Goal: Information Seeking & Learning: Learn about a topic

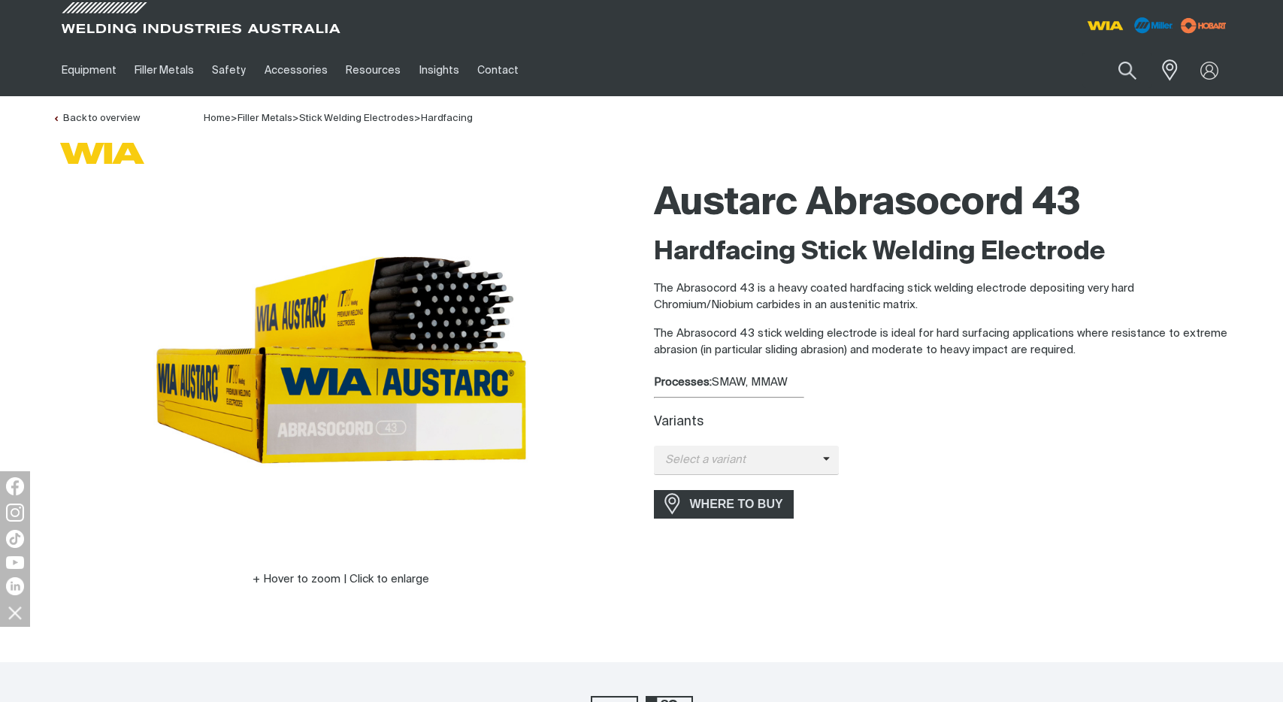
scroll to position [78, 0]
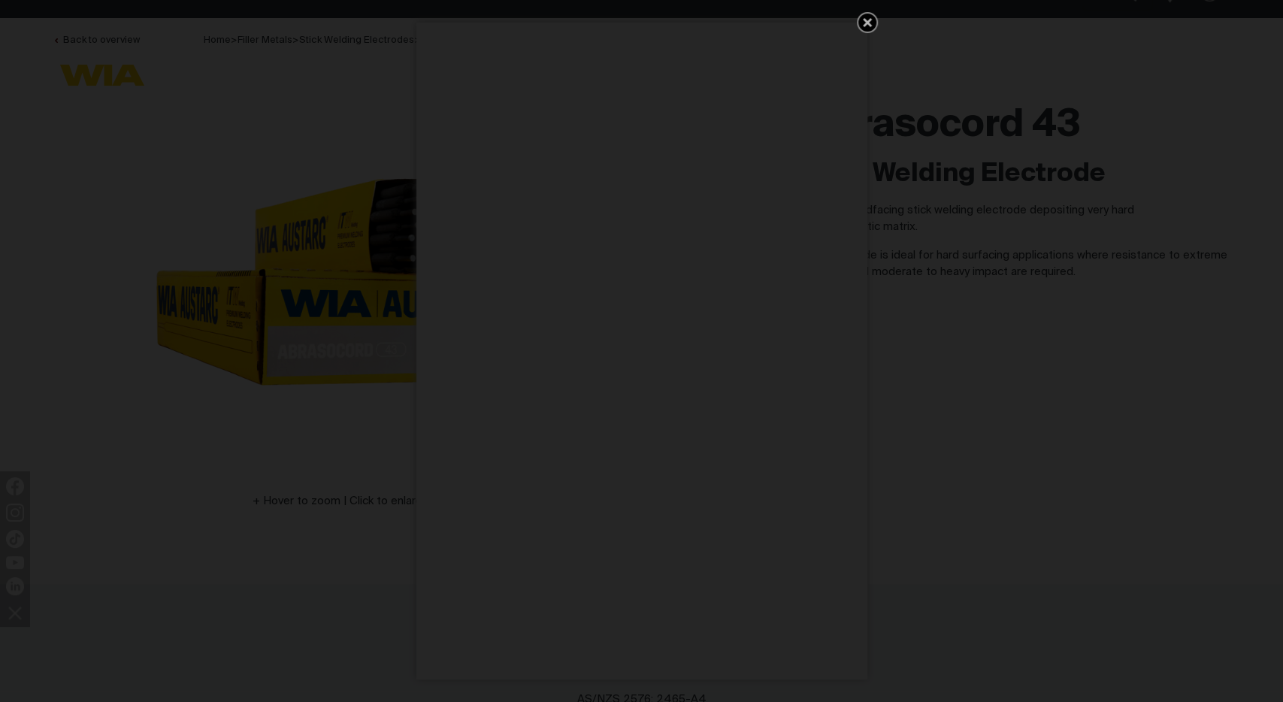
click at [866, 23] on icon "Get 5 WIA Welding Guides Free!" at bounding box center [867, 22] width 9 height 9
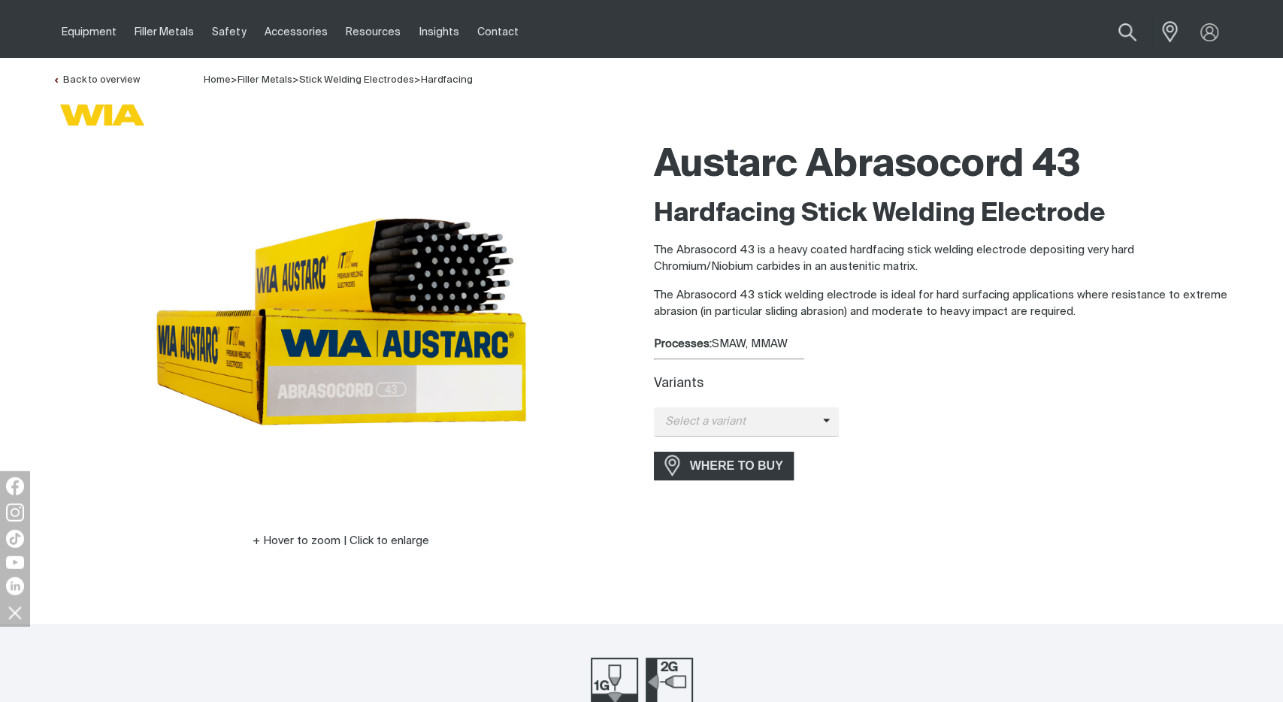
scroll to position [0, 0]
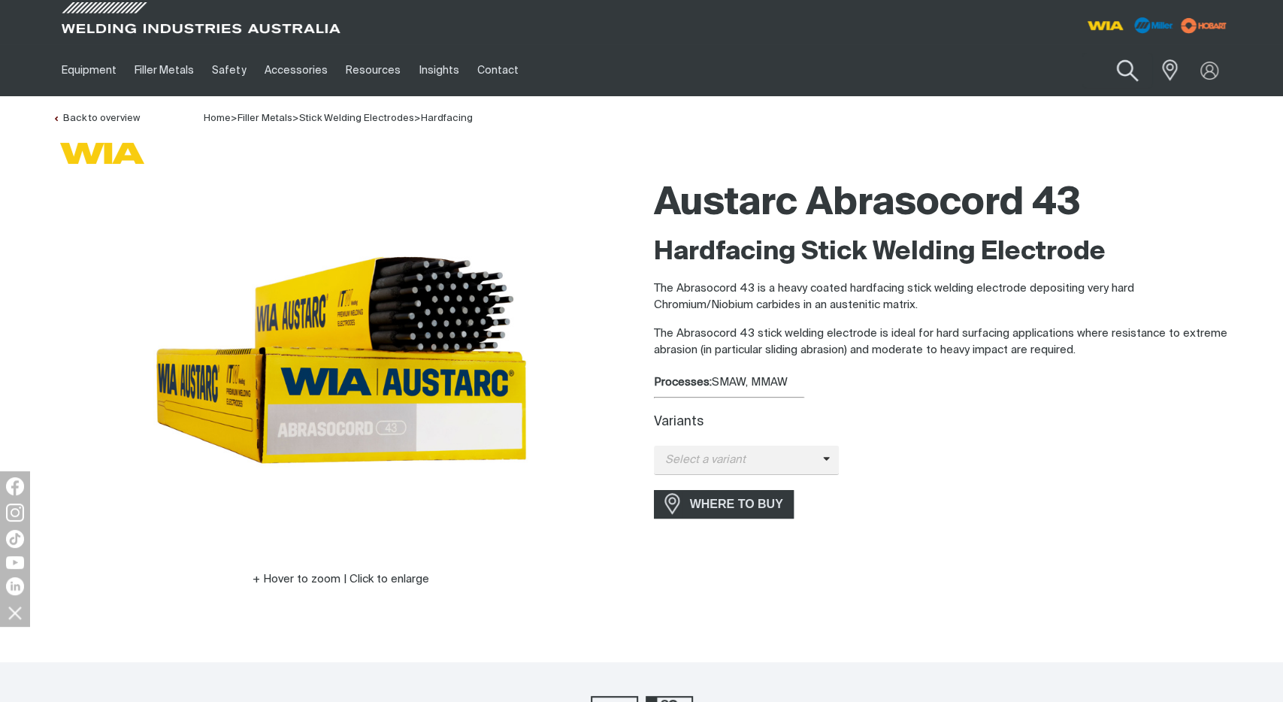
click at [1123, 70] on button "Search products" at bounding box center [1126, 71] width 61 height 43
click at [1046, 64] on input "Search" at bounding box center [1035, 70] width 231 height 34
type input "309"
click at [1102, 53] on button "Search products" at bounding box center [1127, 70] width 51 height 35
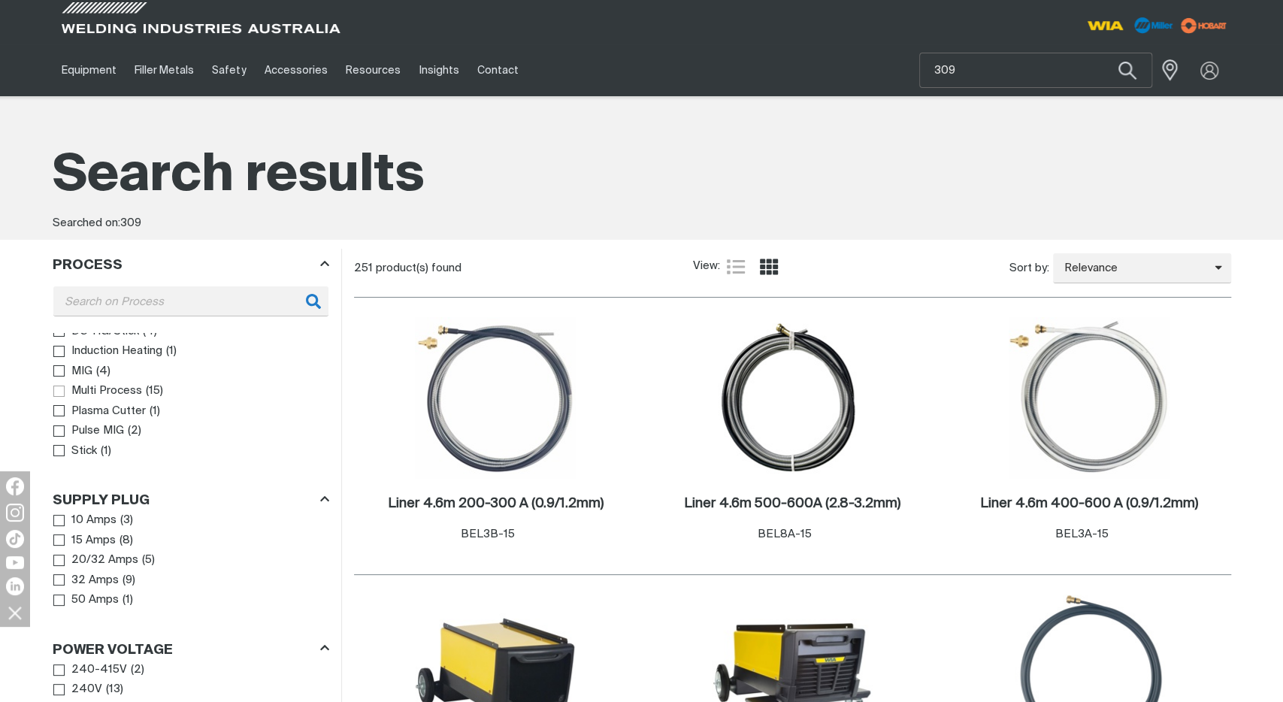
scroll to position [78, 0]
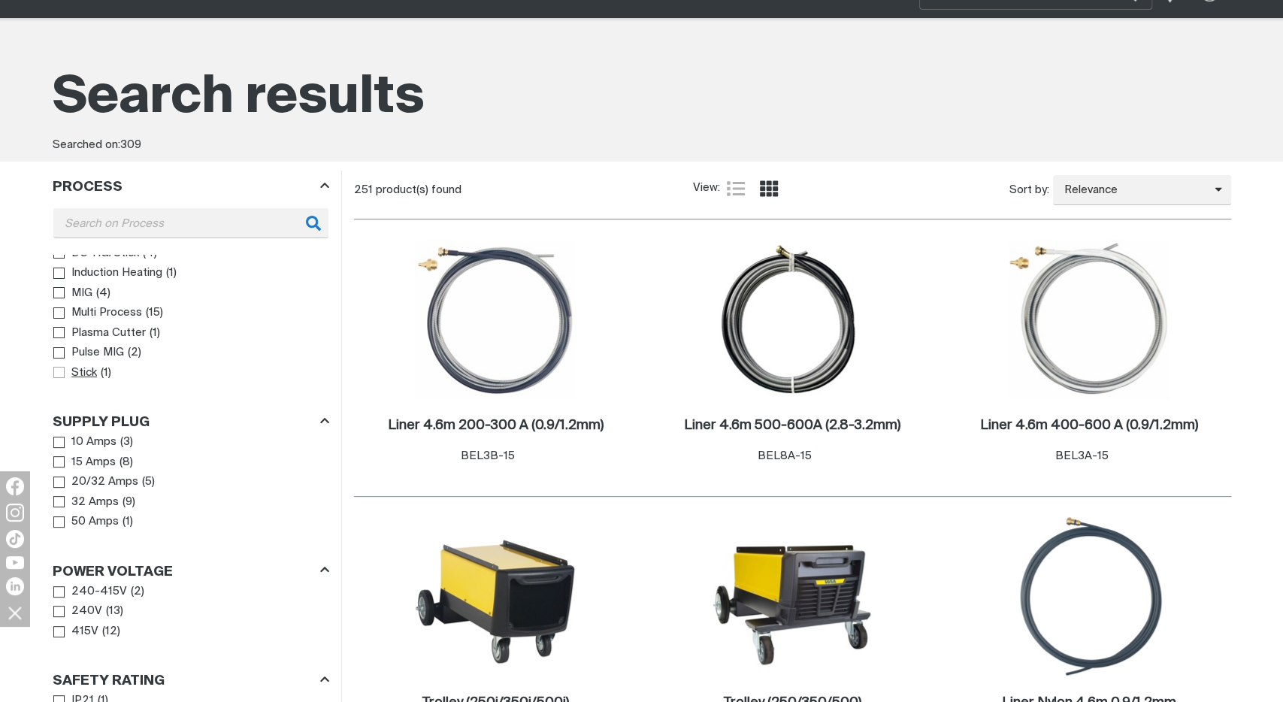
click at [56, 373] on span "Process" at bounding box center [58, 372] width 11 height 11
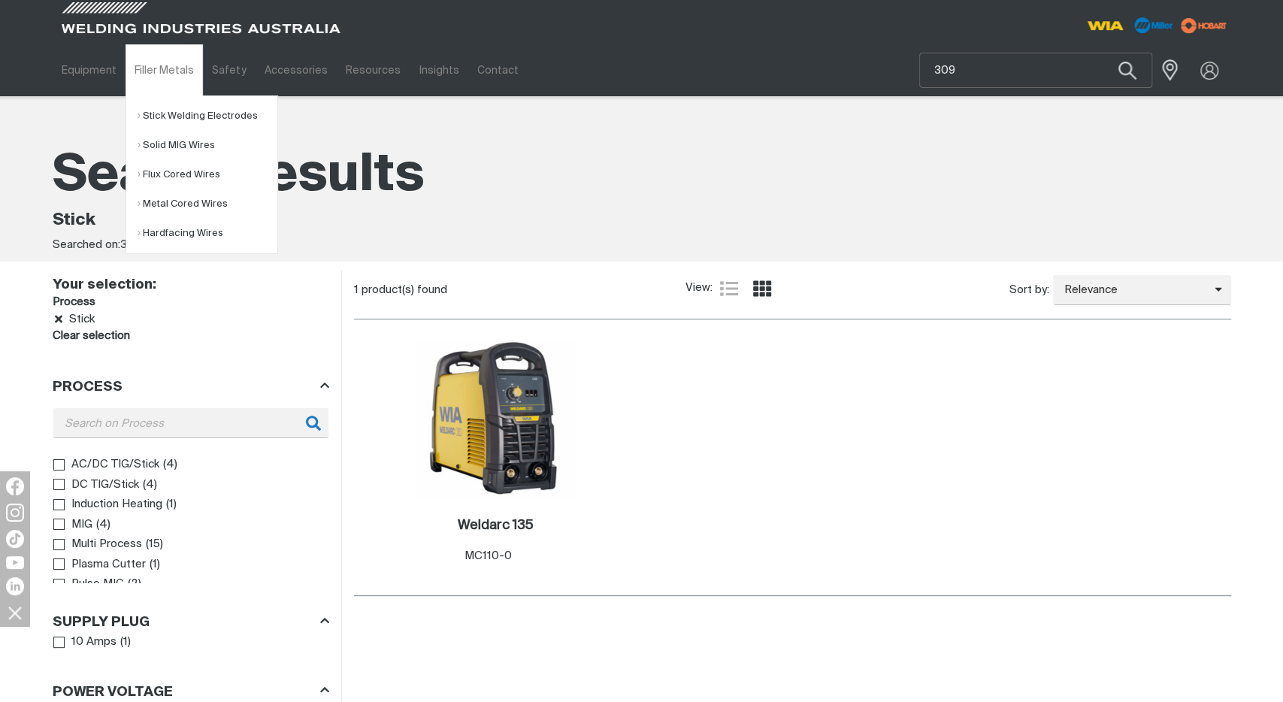
click at [132, 119] on li "Stick Welding Electrodes General Purpose Hardfacing Iron Powder Low Hydrogen St…" at bounding box center [201, 115] width 151 height 29
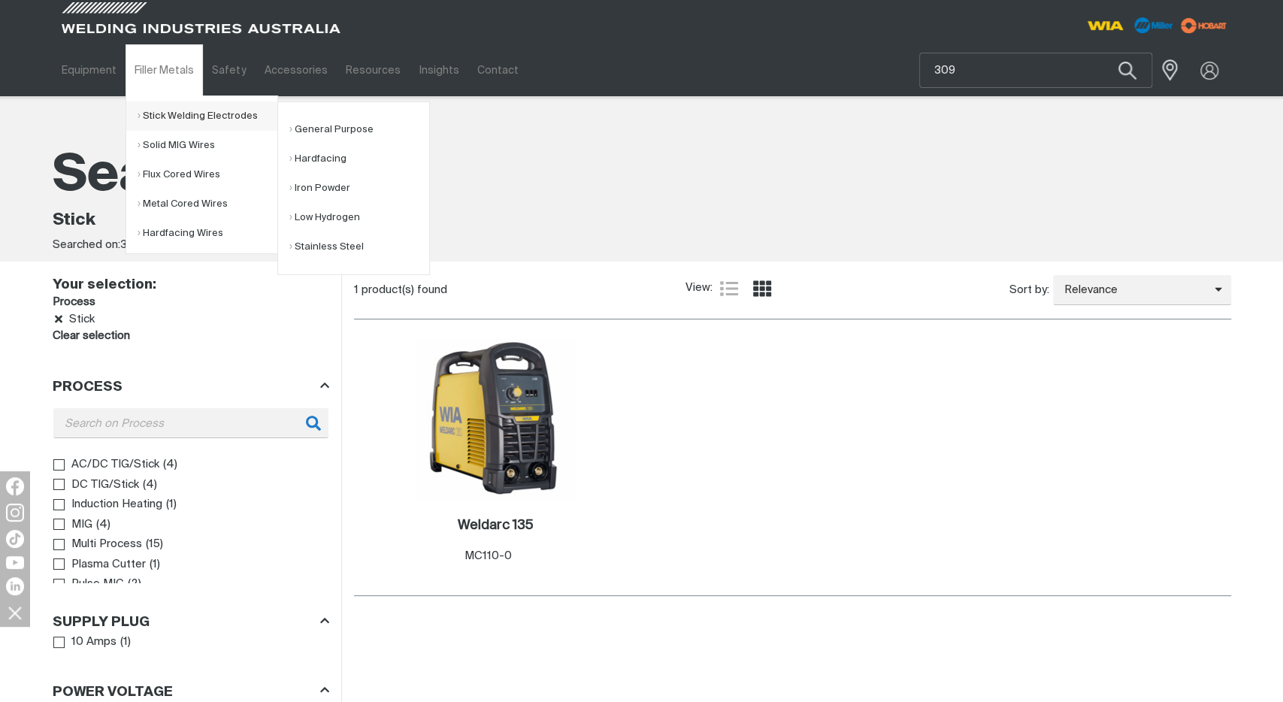
click at [138, 116] on link "Stick Welding Electrodes" at bounding box center [208, 115] width 140 height 29
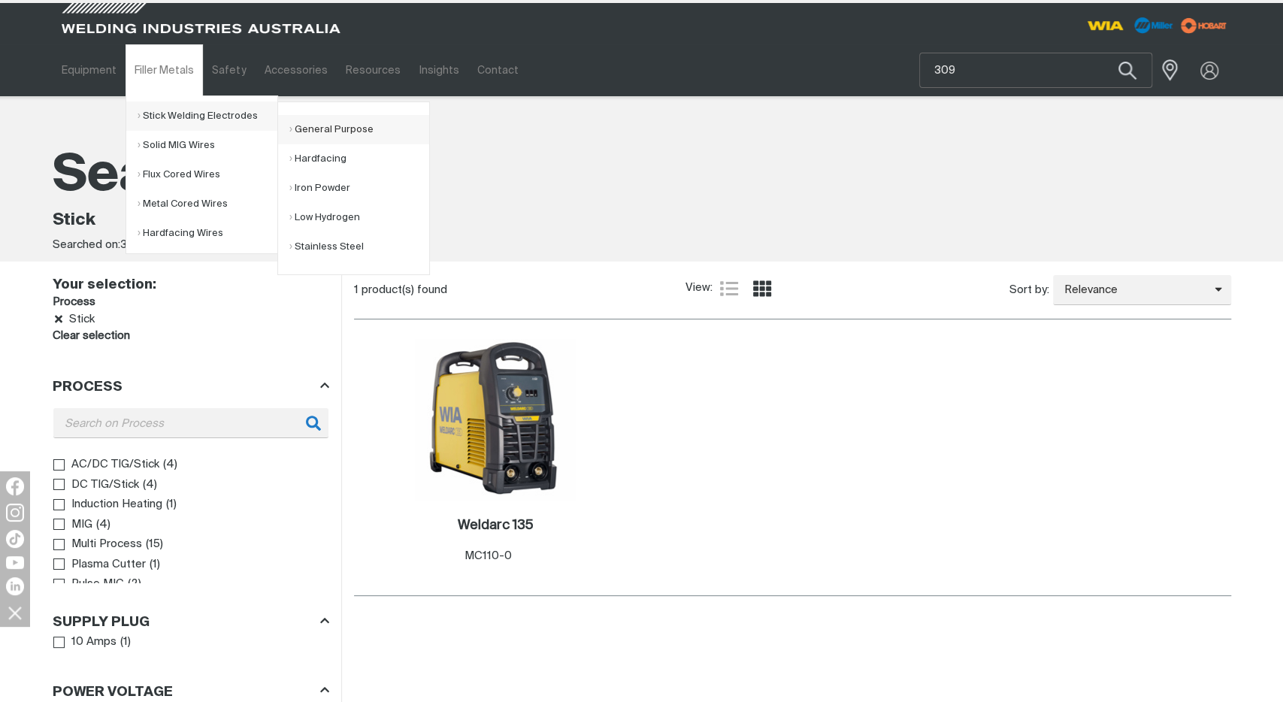
click at [344, 125] on link "General Purpose" at bounding box center [359, 129] width 140 height 29
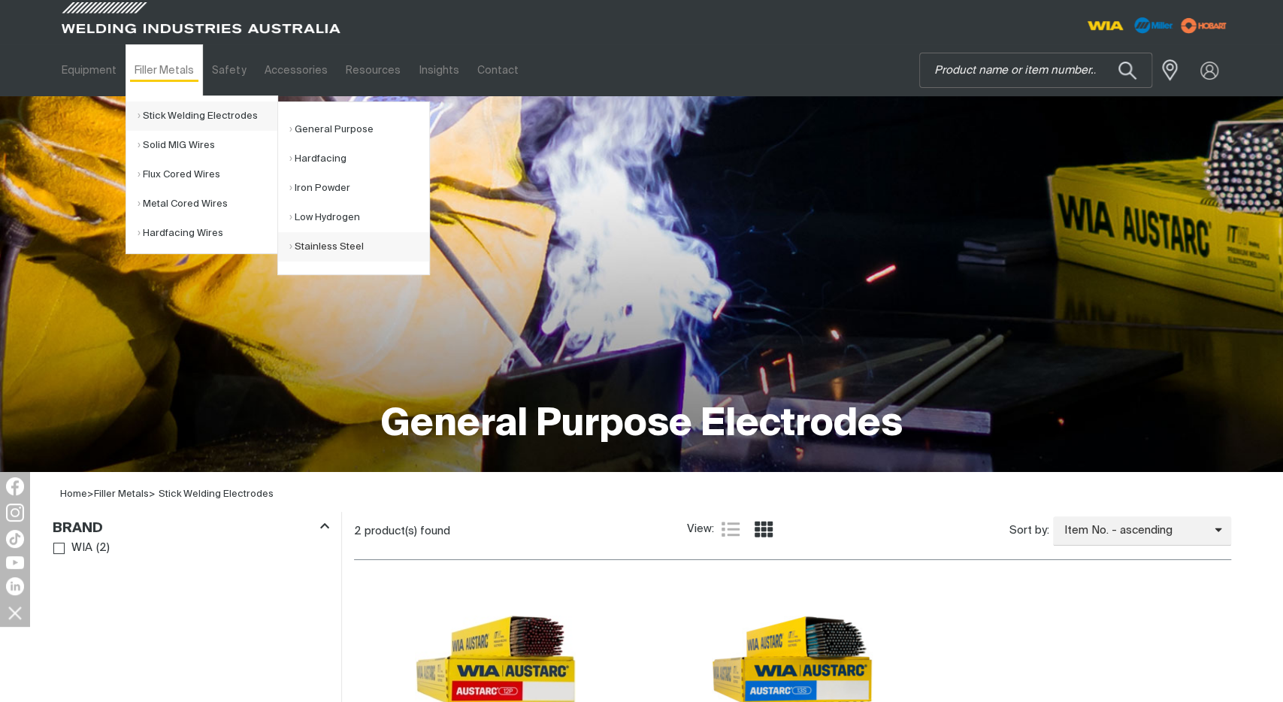
click at [334, 246] on link "Stainless Steel" at bounding box center [359, 246] width 140 height 29
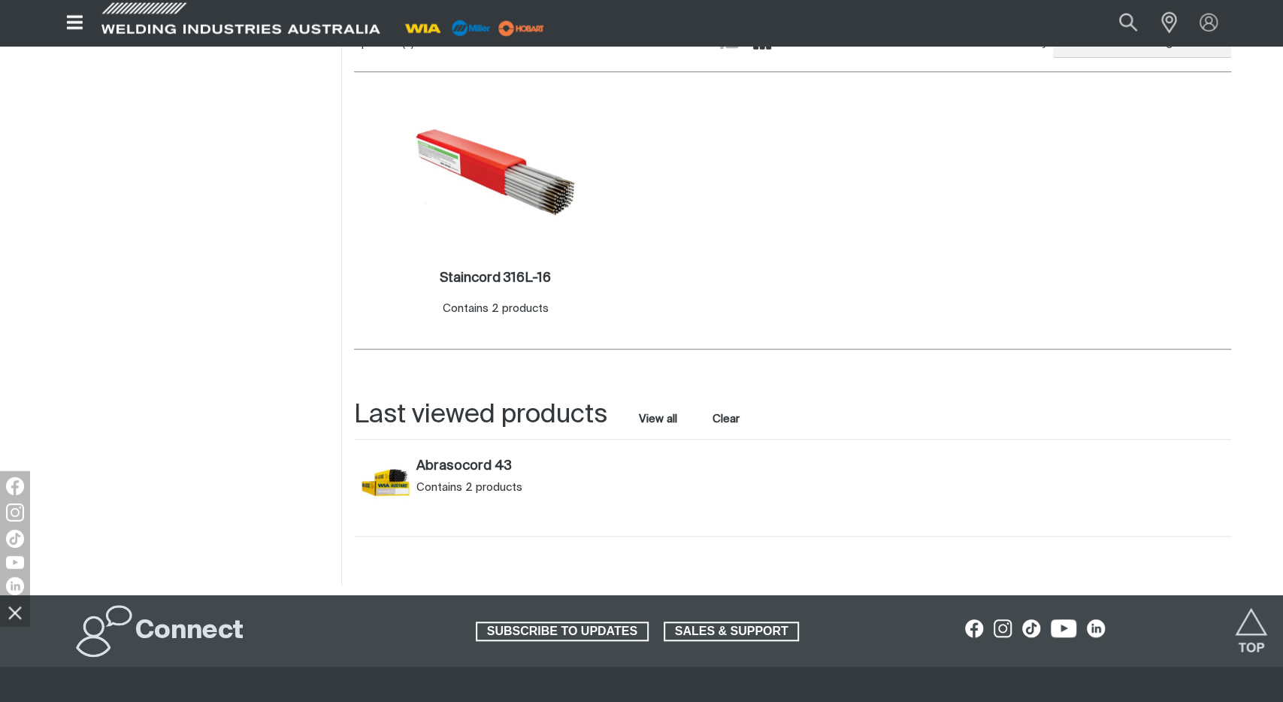
scroll to position [469, 0]
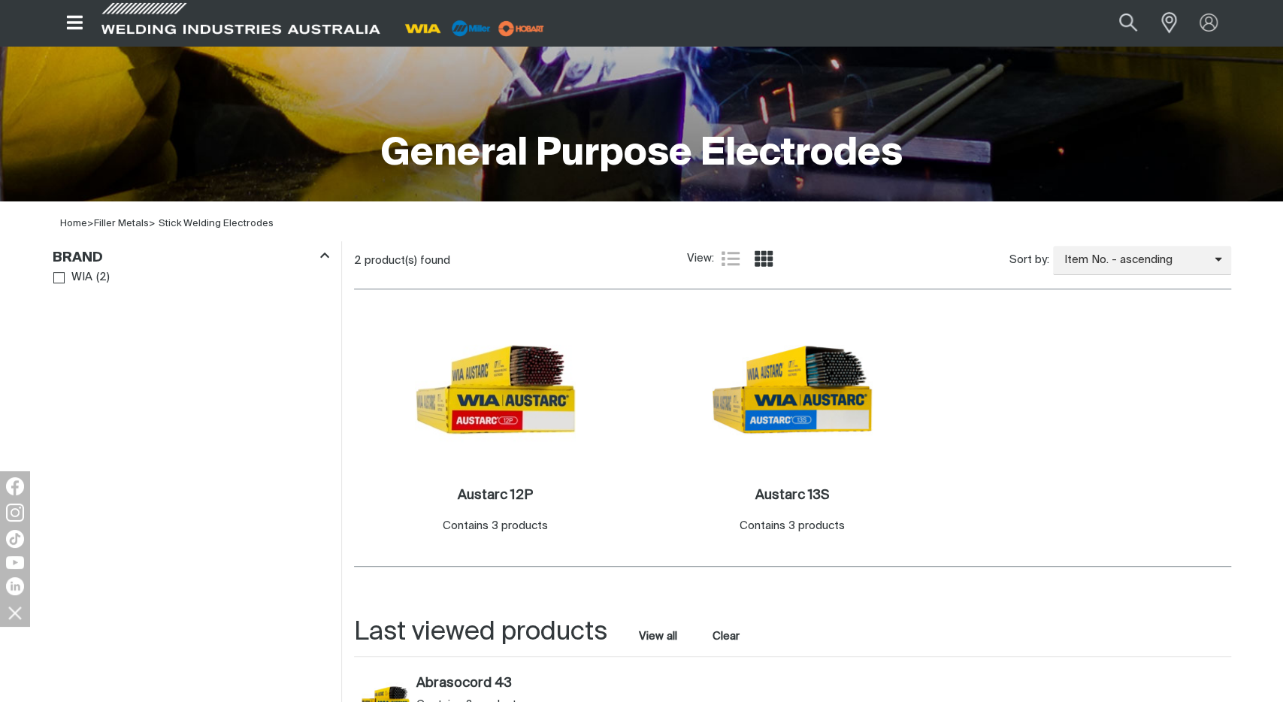
scroll to position [469, 0]
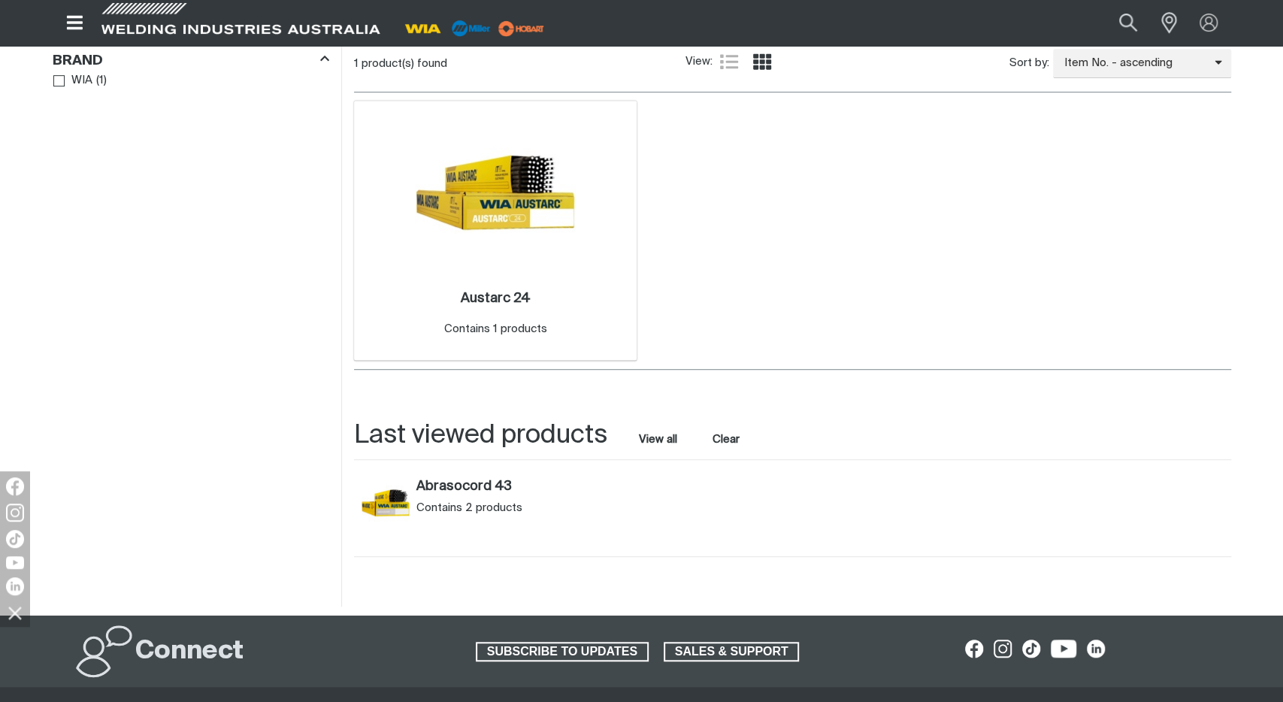
scroll to position [469, 0]
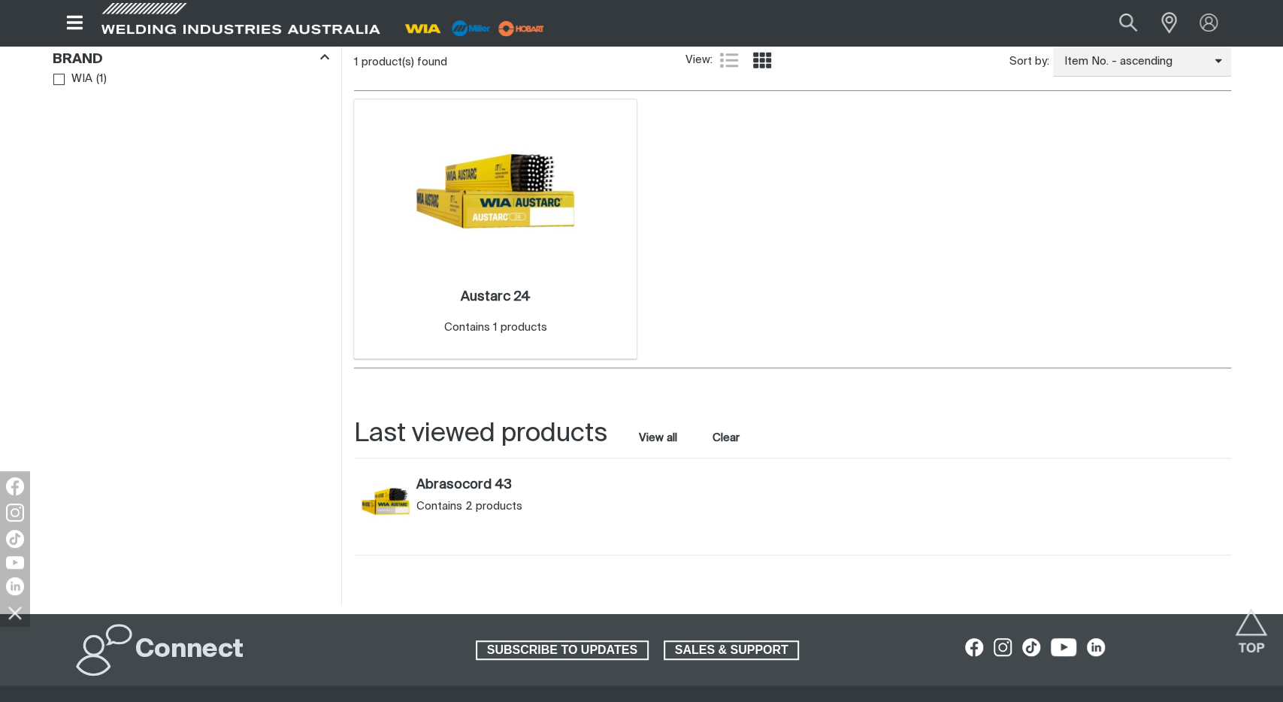
click at [496, 325] on div "Contains 1 products" at bounding box center [494, 327] width 103 height 17
click at [496, 304] on link "Austarc 24 ." at bounding box center [495, 297] width 70 height 17
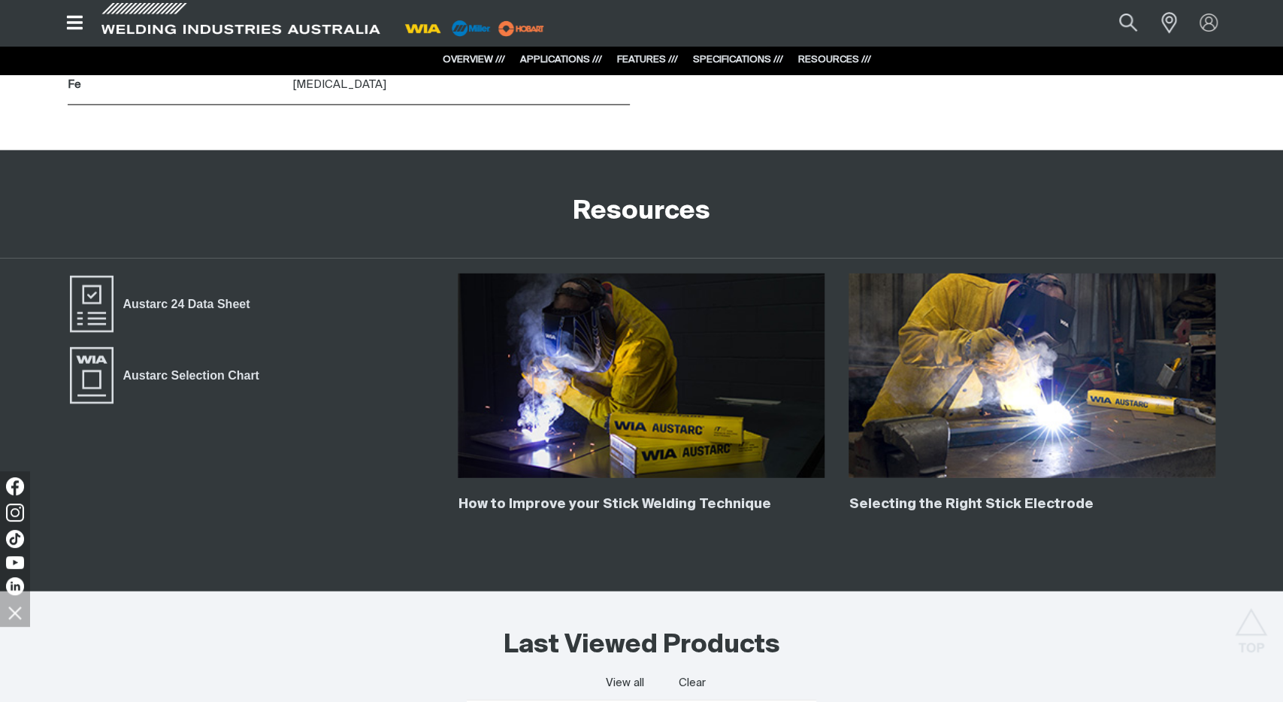
scroll to position [2970, 0]
